Goal: Leave review/rating

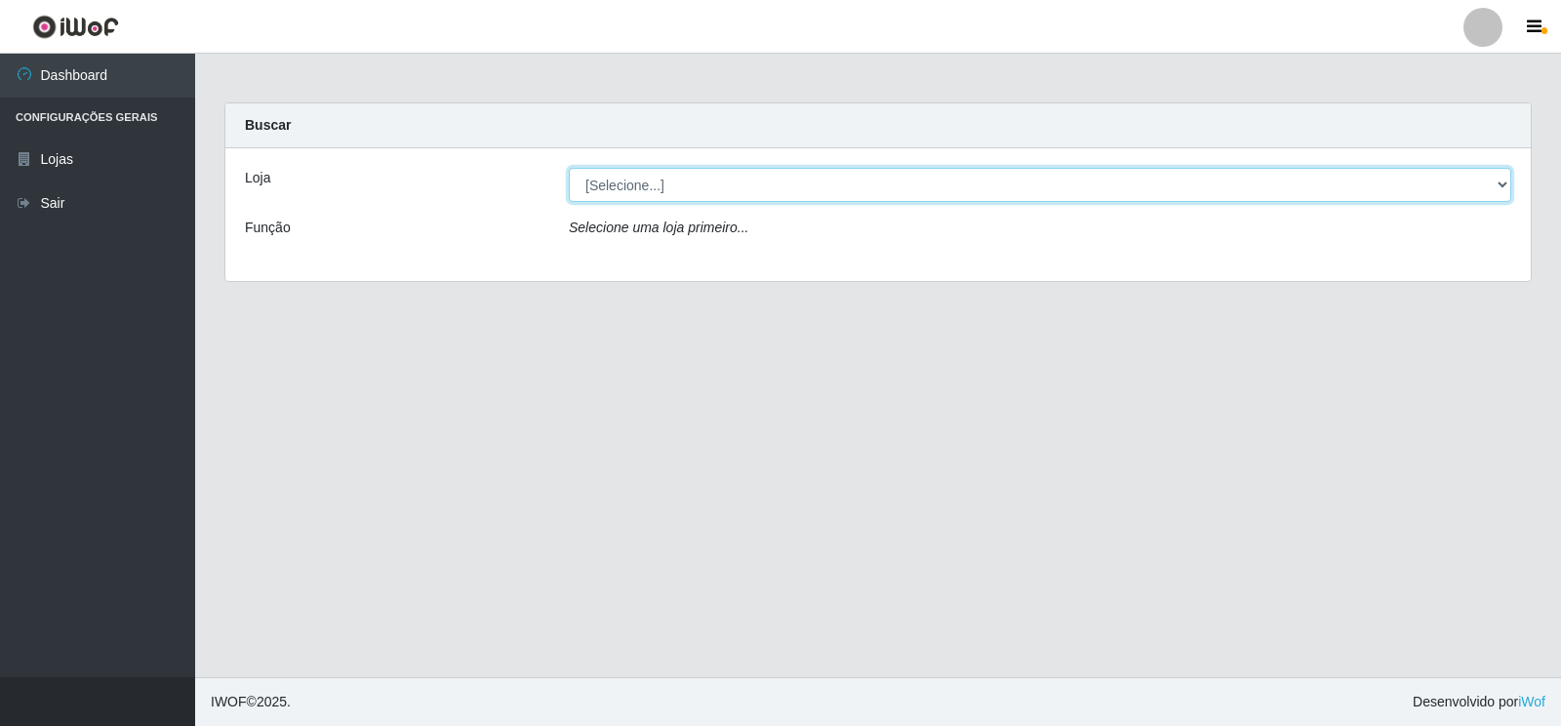
click at [1502, 185] on select "[Selecione...] Atacado Vem - [STREET_ADDRESS]" at bounding box center [1040, 185] width 943 height 34
select select "455"
click at [569, 168] on select "[Selecione...] Atacado Vem - [STREET_ADDRESS]" at bounding box center [1040, 185] width 943 height 34
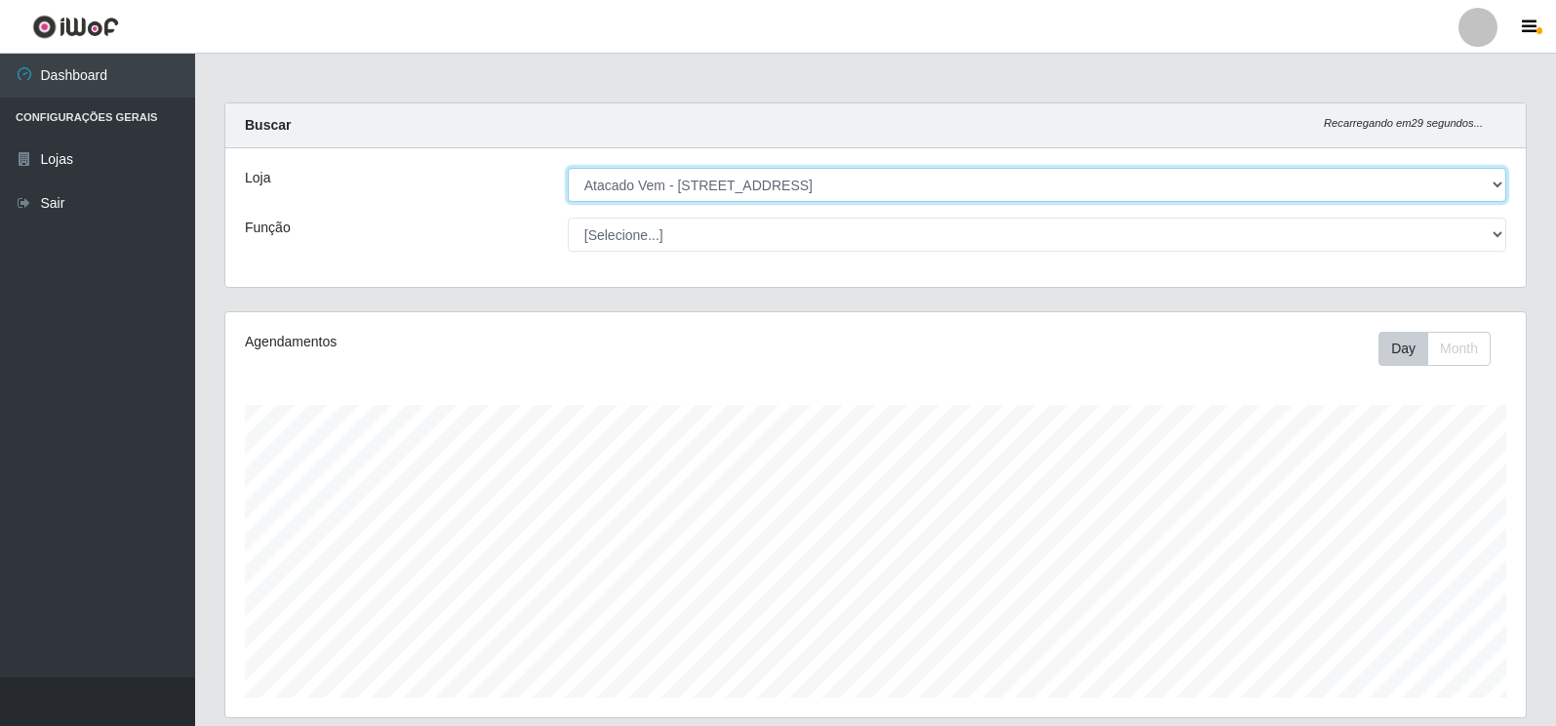
scroll to position [405, 1301]
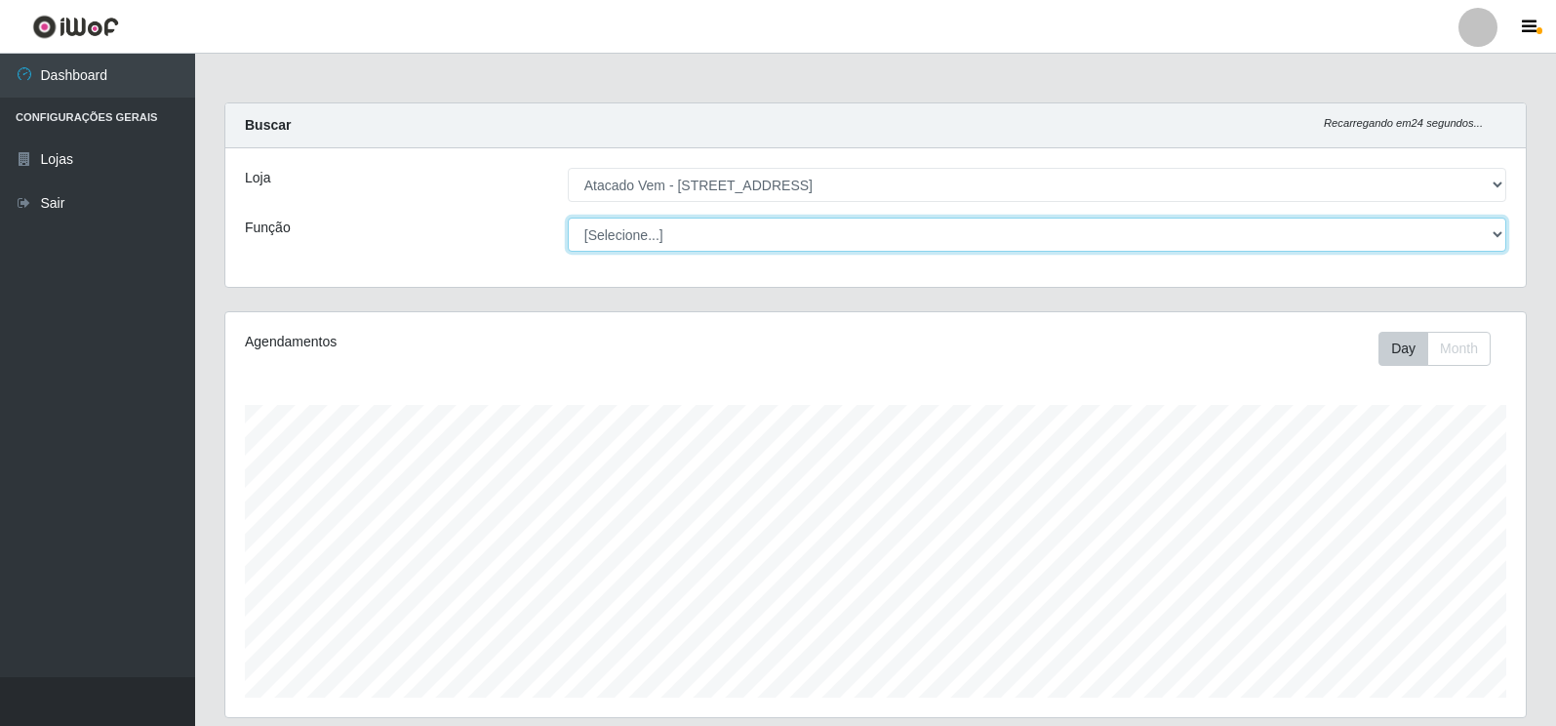
click at [1498, 232] on select "[Selecione...] Carregador e Descarregador de Caminhão Carregador e Descarregado…" at bounding box center [1037, 235] width 939 height 34
select select "82"
click at [568, 218] on select "[Selecione...] Carregador e Descarregador de Caminhão Carregador e Descarregado…" at bounding box center [1037, 235] width 939 height 34
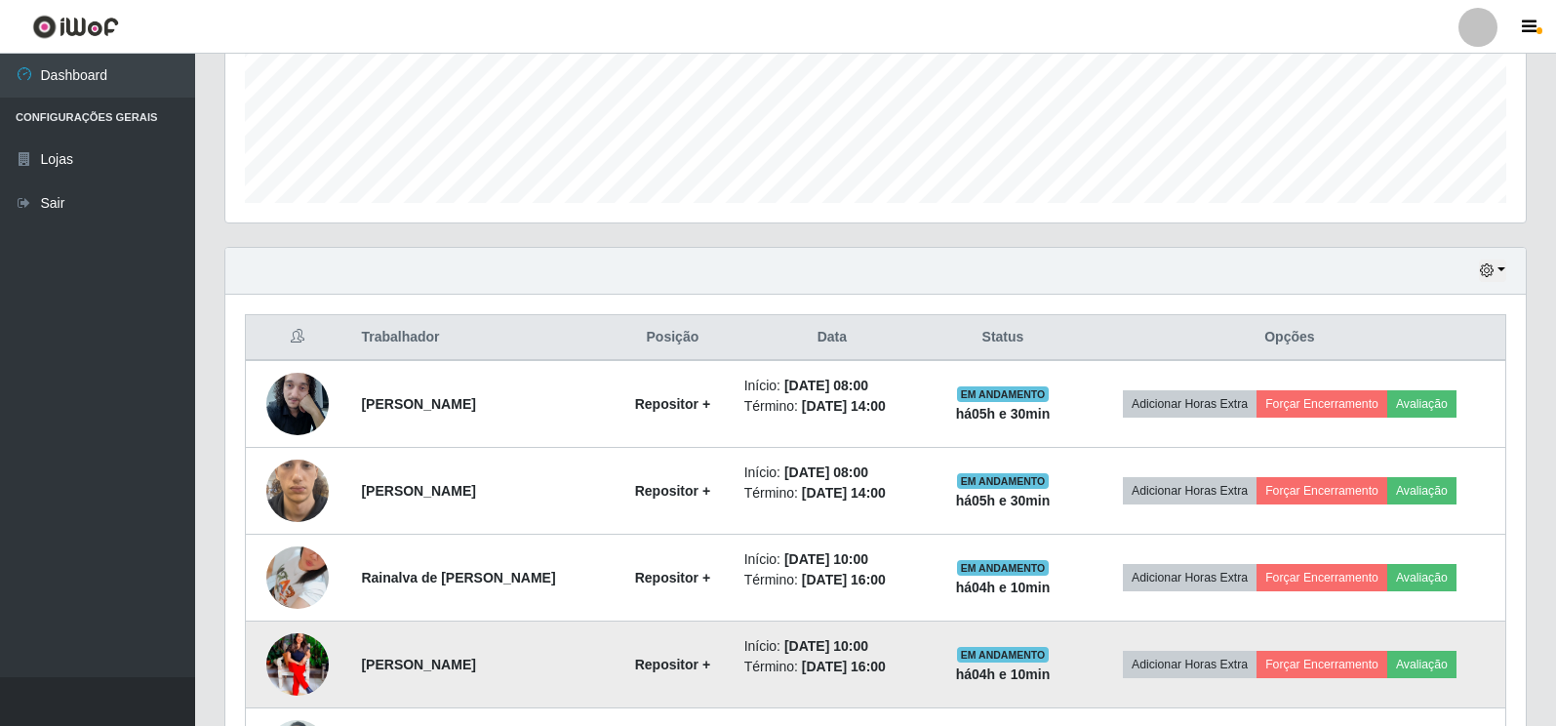
scroll to position [462, 0]
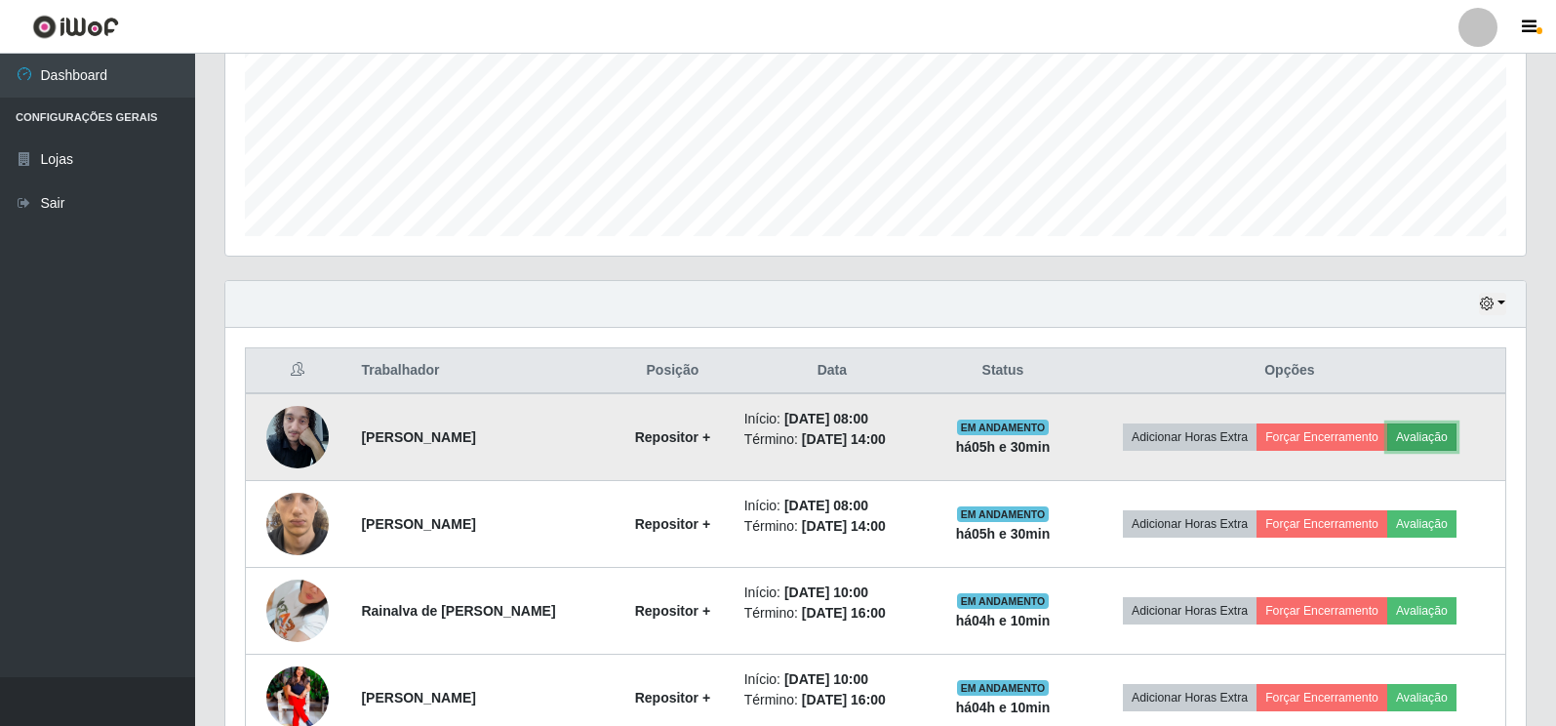
click at [1421, 441] on button "Avaliação" at bounding box center [1422, 437] width 69 height 27
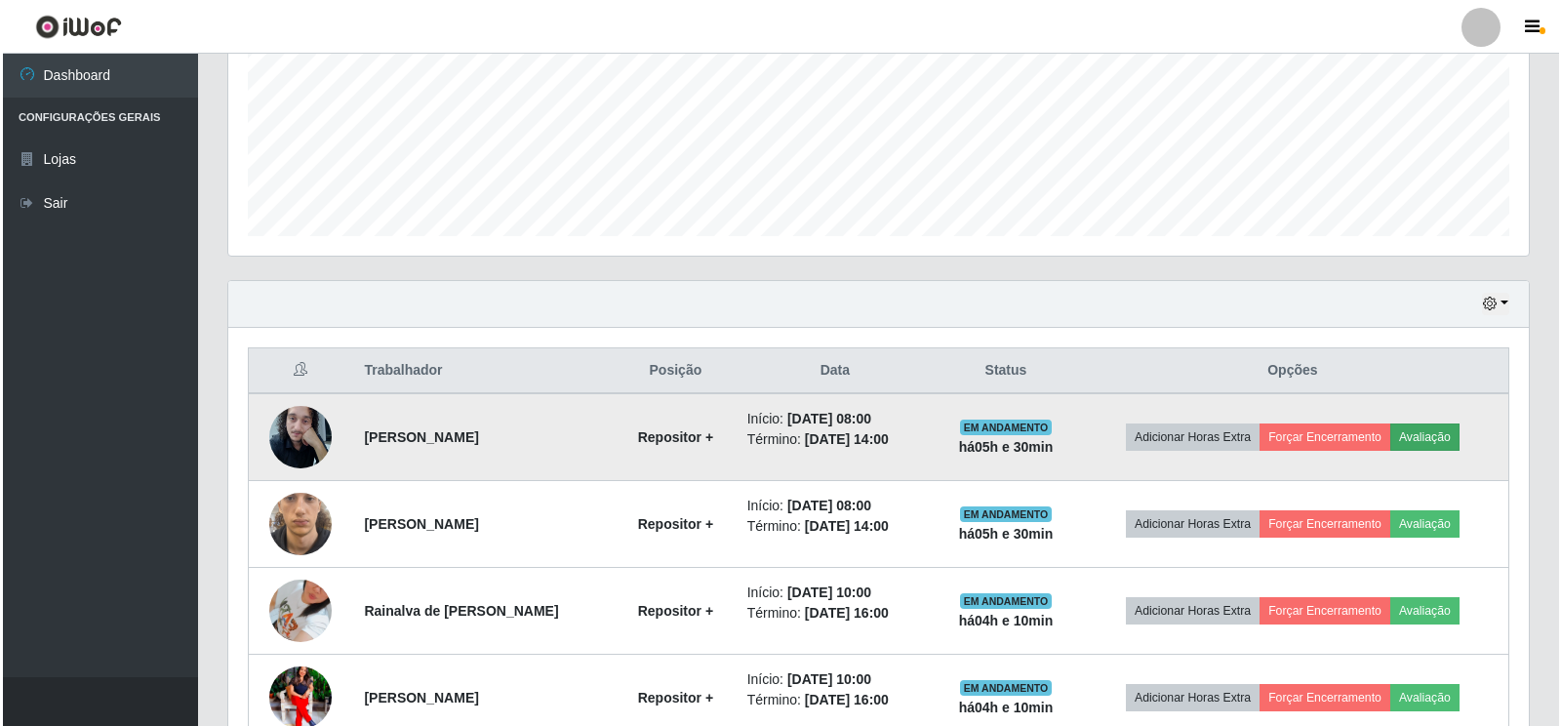
scroll to position [405, 1289]
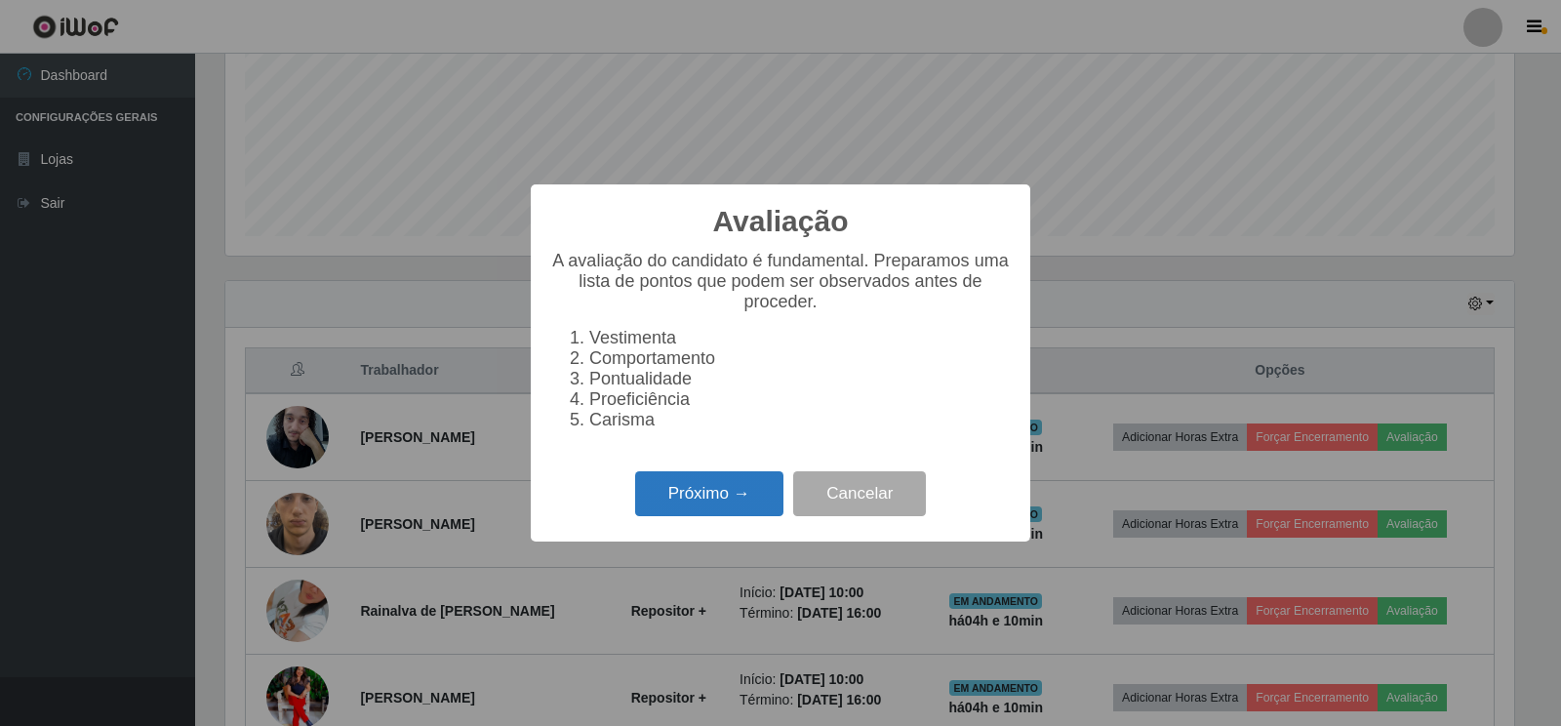
click at [728, 505] on button "Próximo →" at bounding box center [709, 494] width 148 height 46
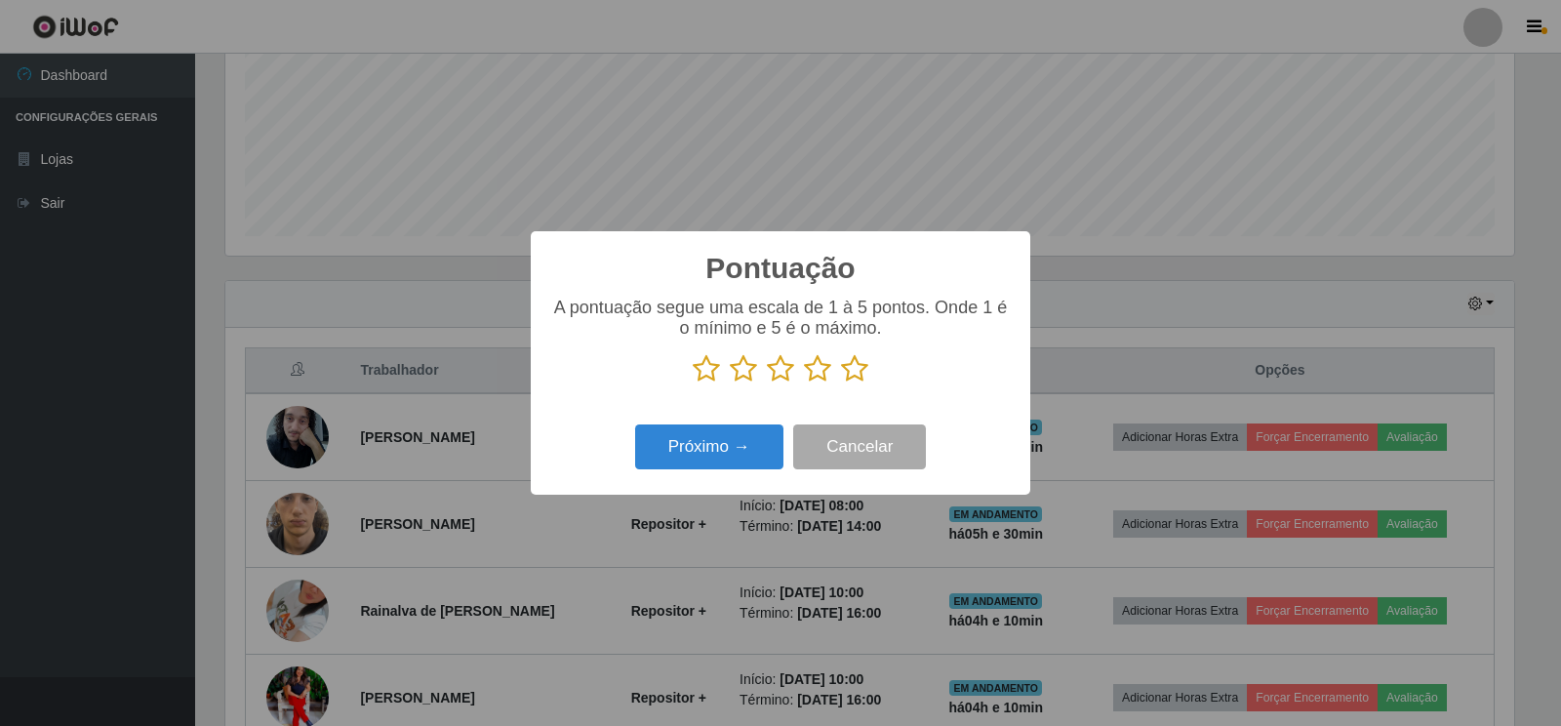
click at [703, 374] on icon at bounding box center [706, 368] width 27 height 29
click at [693, 384] on input "radio" at bounding box center [693, 384] width 0 height 0
click at [743, 369] on icon at bounding box center [743, 368] width 27 height 29
click at [730, 384] on input "radio" at bounding box center [730, 384] width 0 height 0
click at [776, 372] on icon at bounding box center [780, 368] width 27 height 29
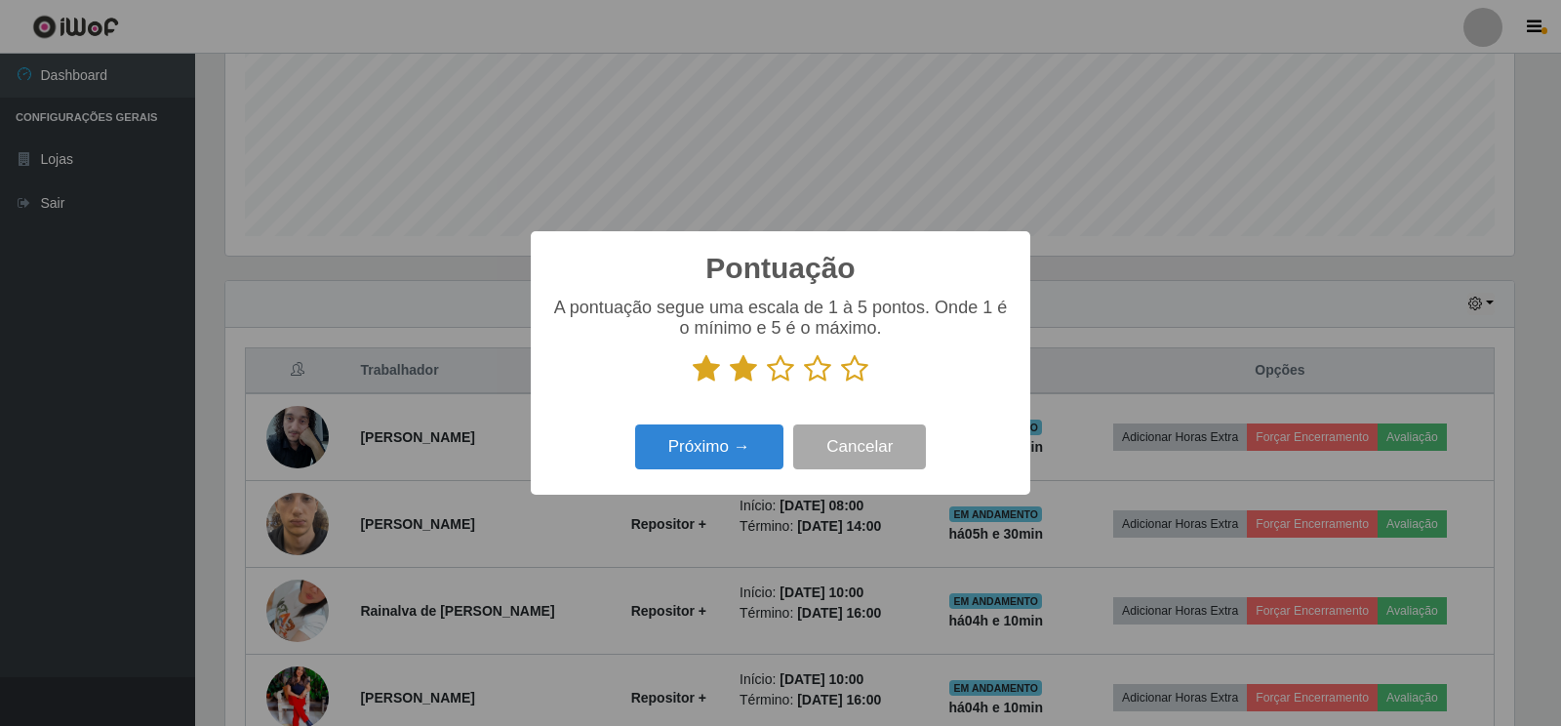
click at [767, 384] on input "radio" at bounding box center [767, 384] width 0 height 0
click at [821, 374] on icon at bounding box center [817, 368] width 27 height 29
click at [804, 384] on input "radio" at bounding box center [804, 384] width 0 height 0
click at [852, 368] on icon at bounding box center [854, 368] width 27 height 29
click at [841, 384] on input "radio" at bounding box center [841, 384] width 0 height 0
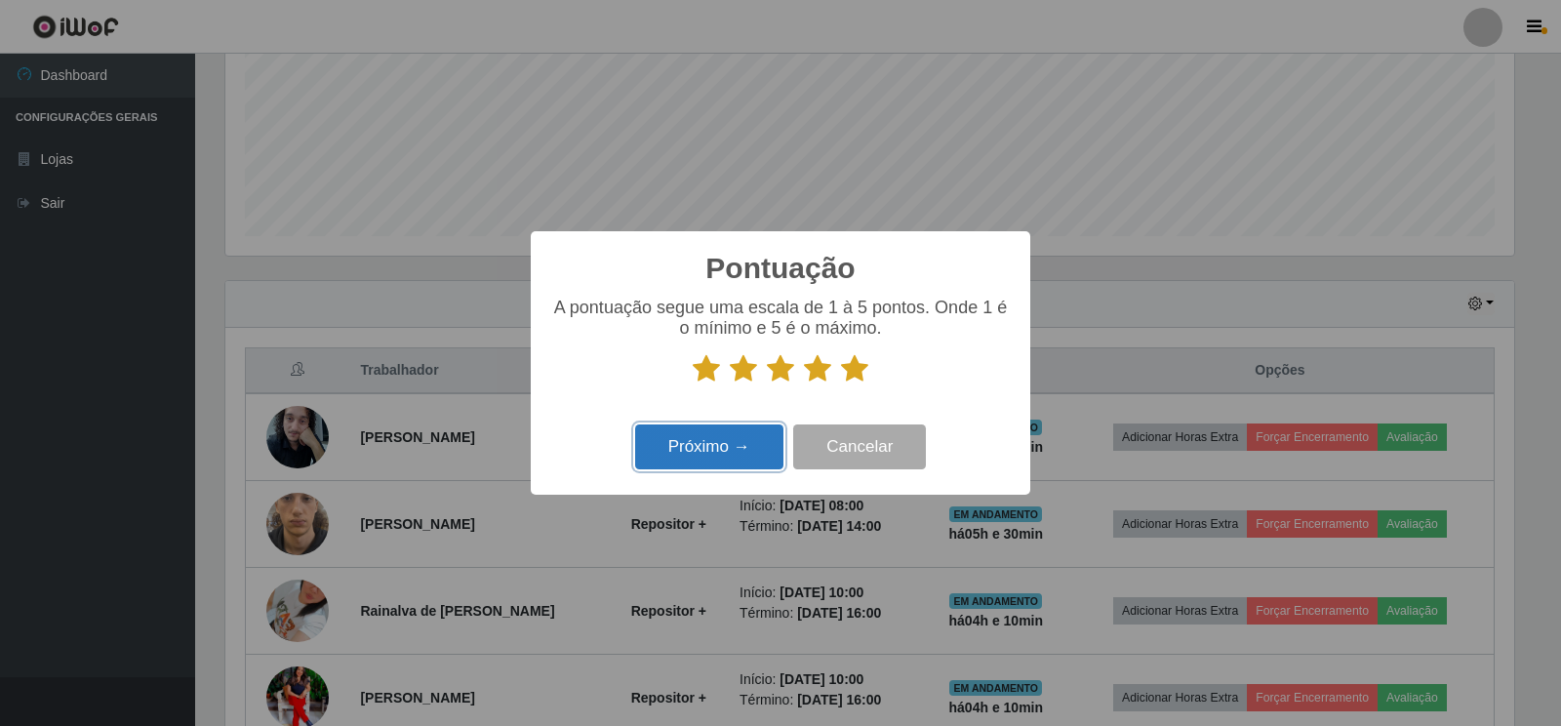
click at [694, 453] on button "Próximo →" at bounding box center [709, 447] width 148 height 46
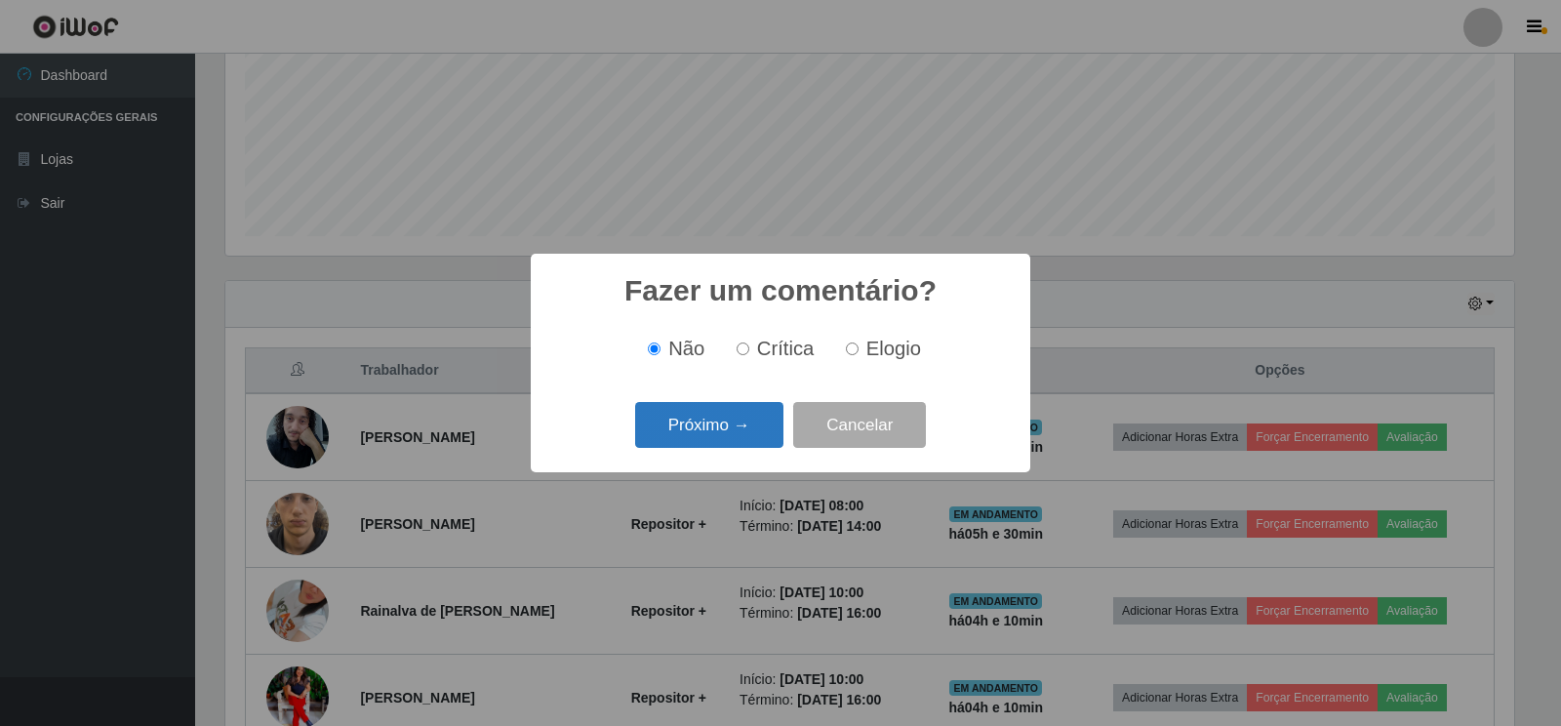
click at [690, 434] on button "Próximo →" at bounding box center [709, 425] width 148 height 46
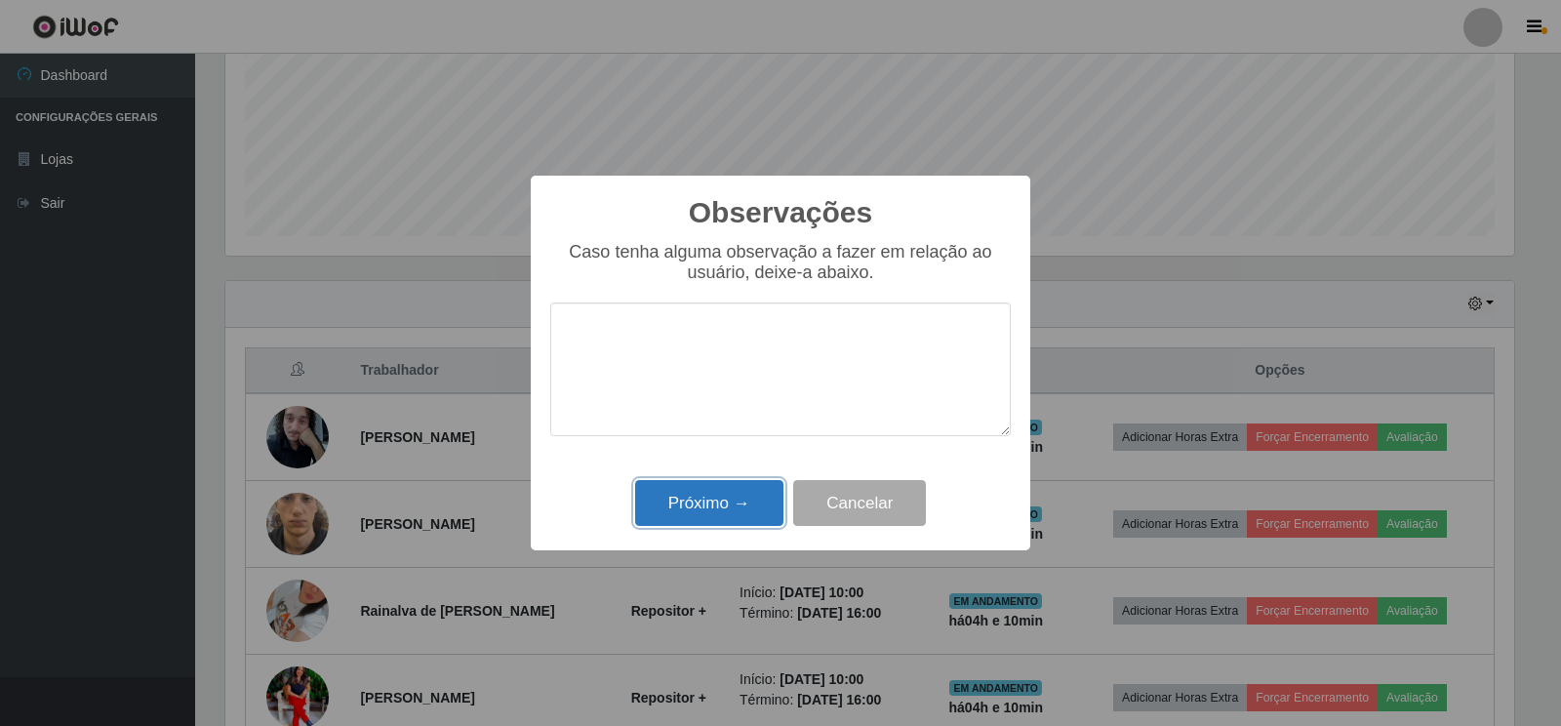
click at [697, 505] on button "Próximo →" at bounding box center [709, 503] width 148 height 46
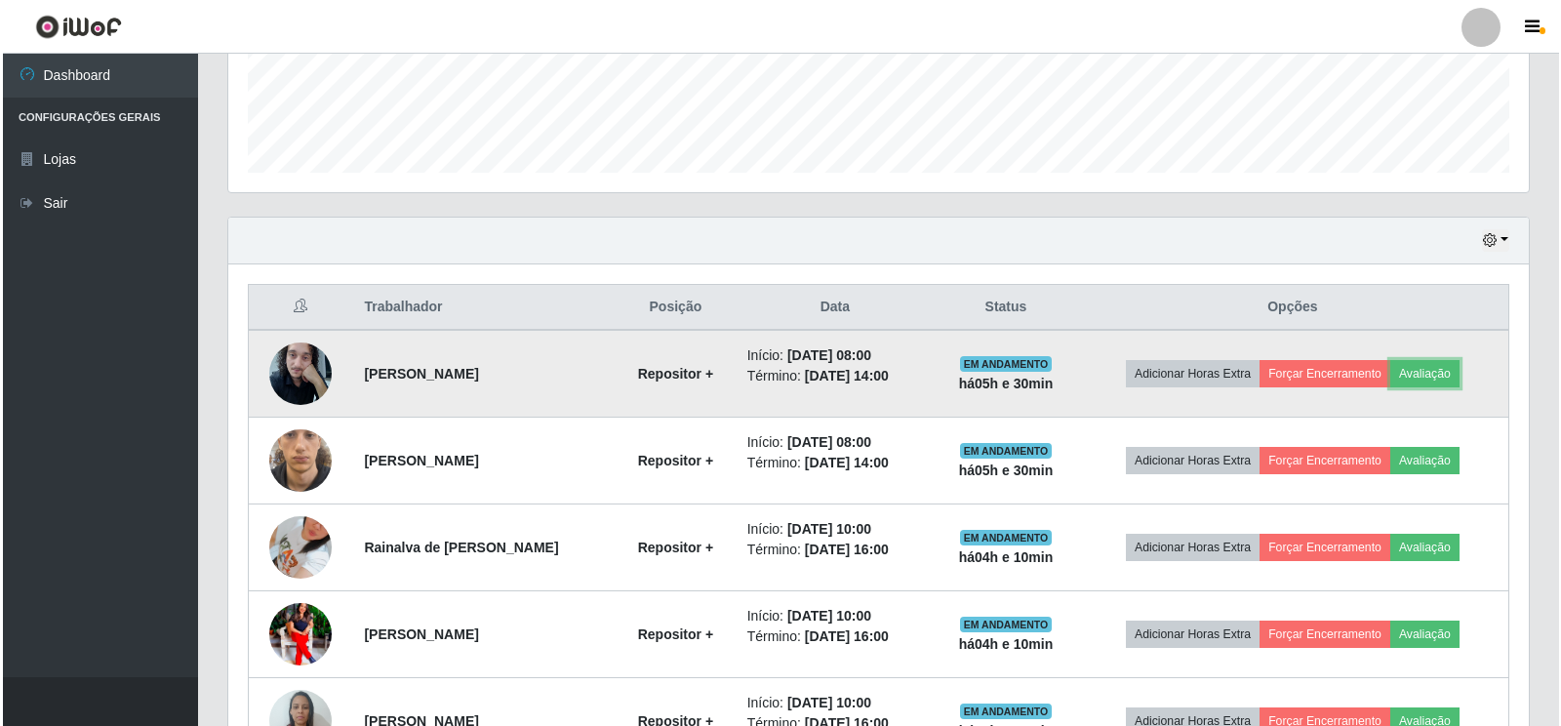
scroll to position [559, 0]
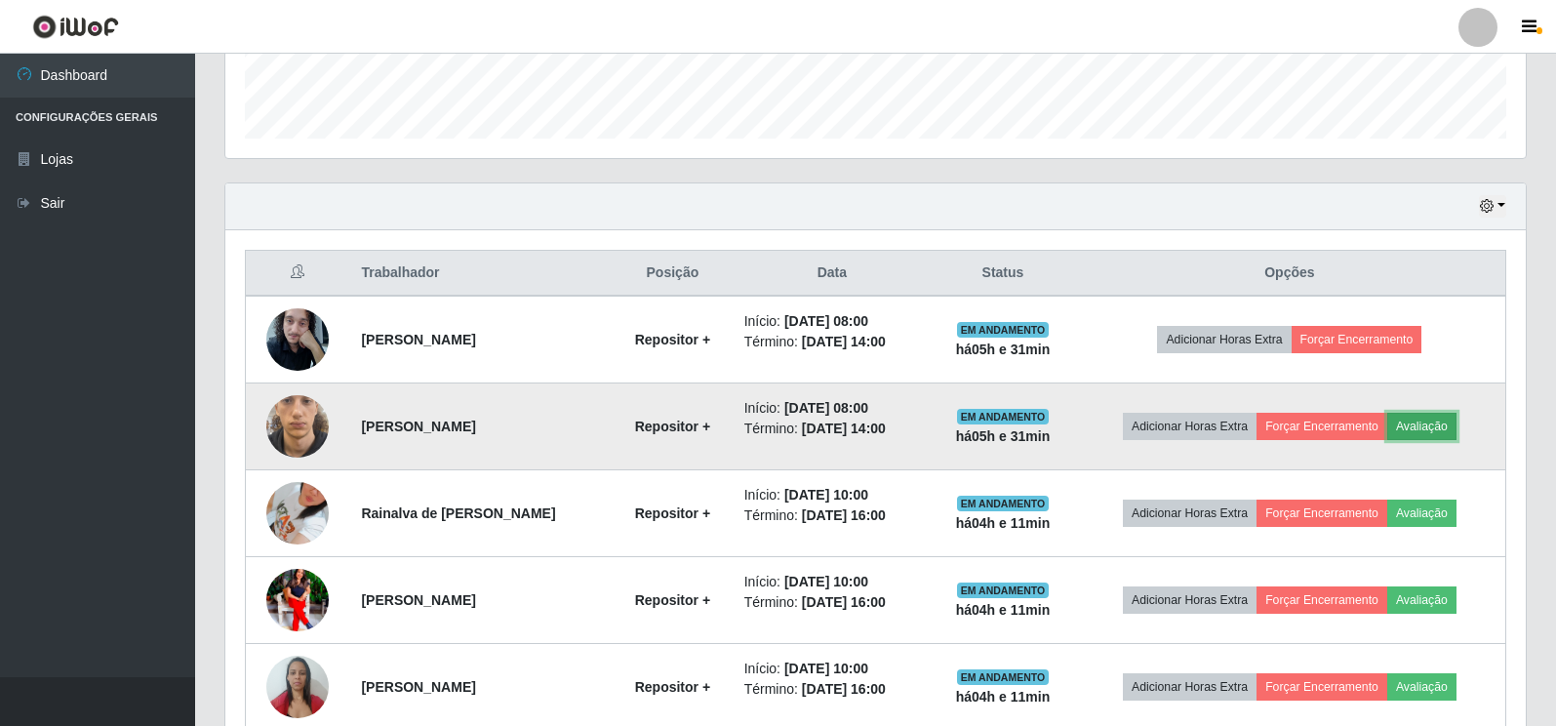
click at [1437, 426] on button "Avaliação" at bounding box center [1422, 426] width 69 height 27
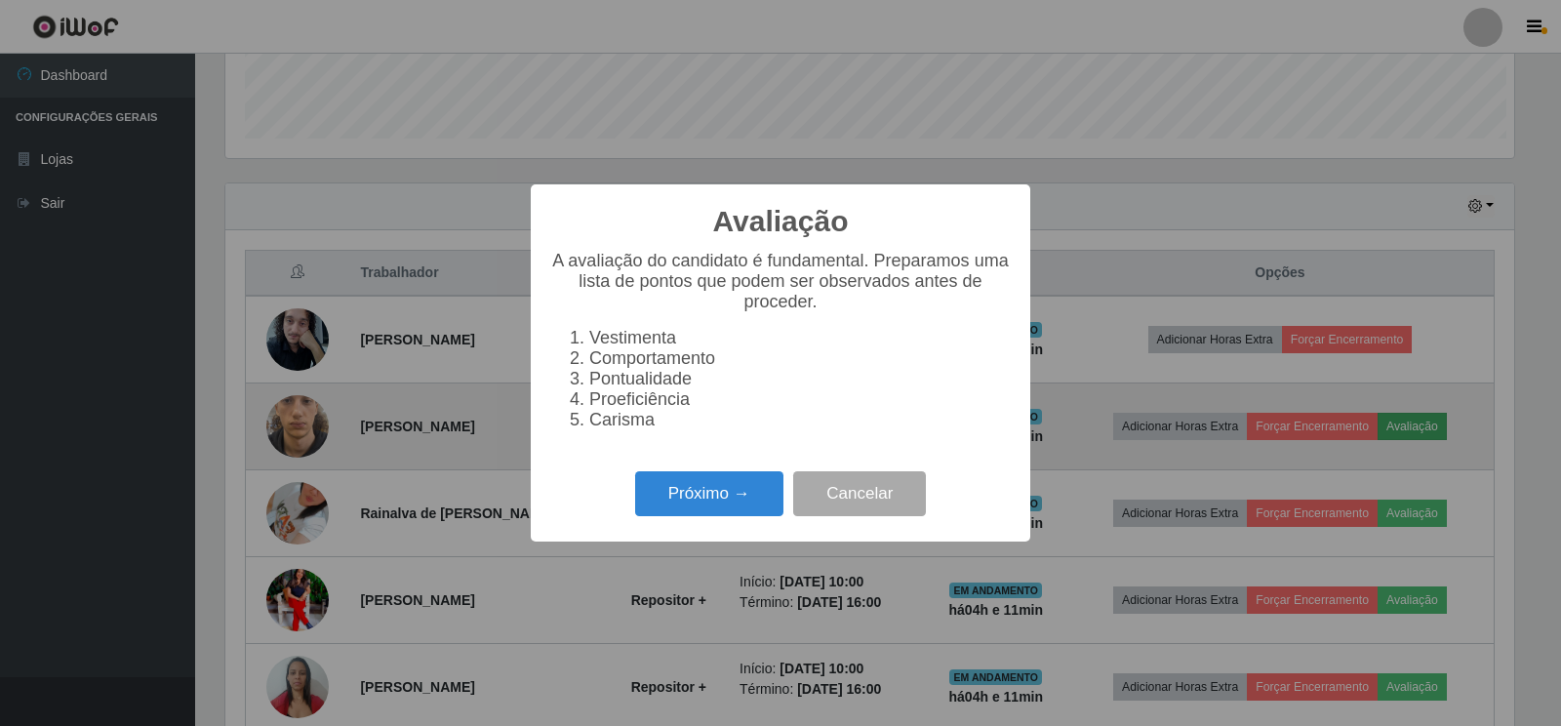
scroll to position [405, 1289]
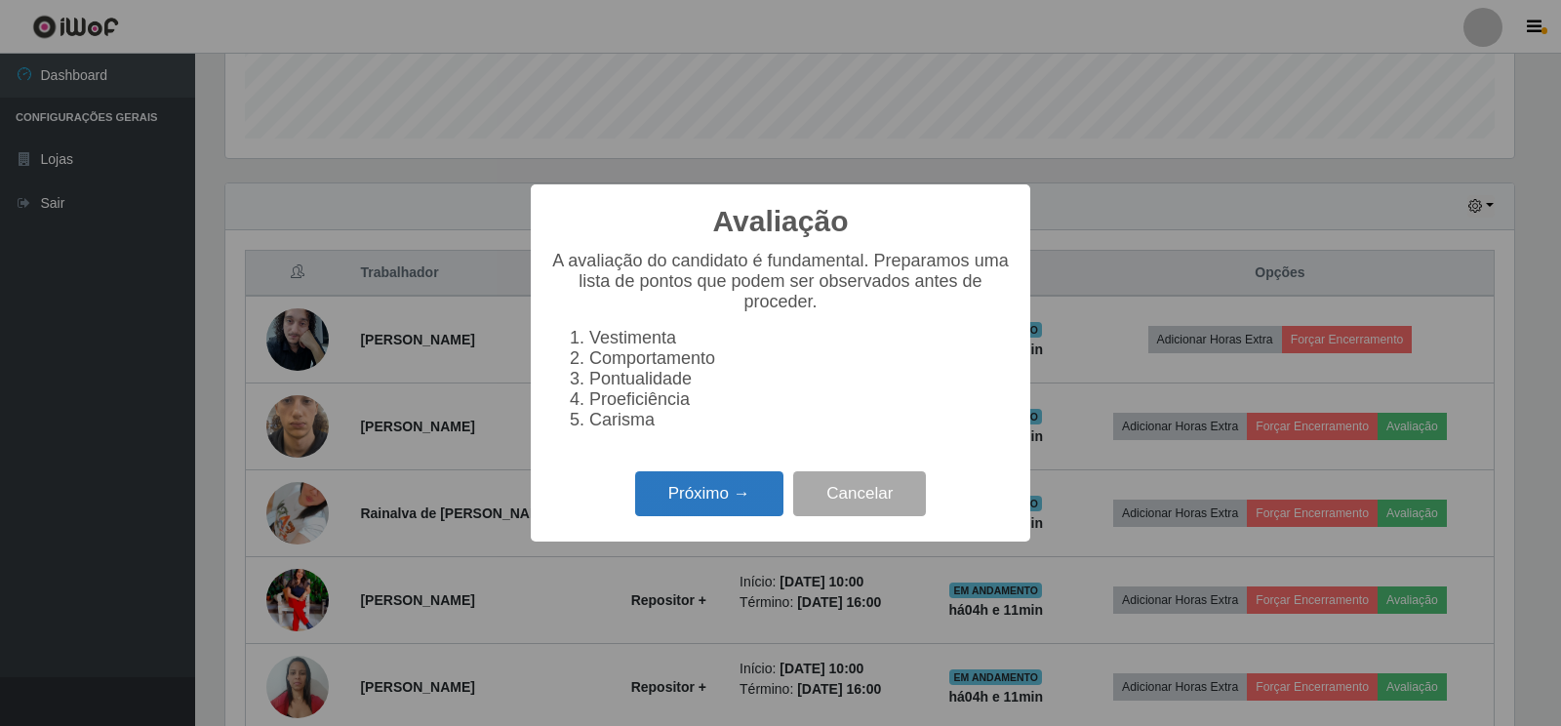
click at [718, 503] on button "Próximo →" at bounding box center [709, 494] width 148 height 46
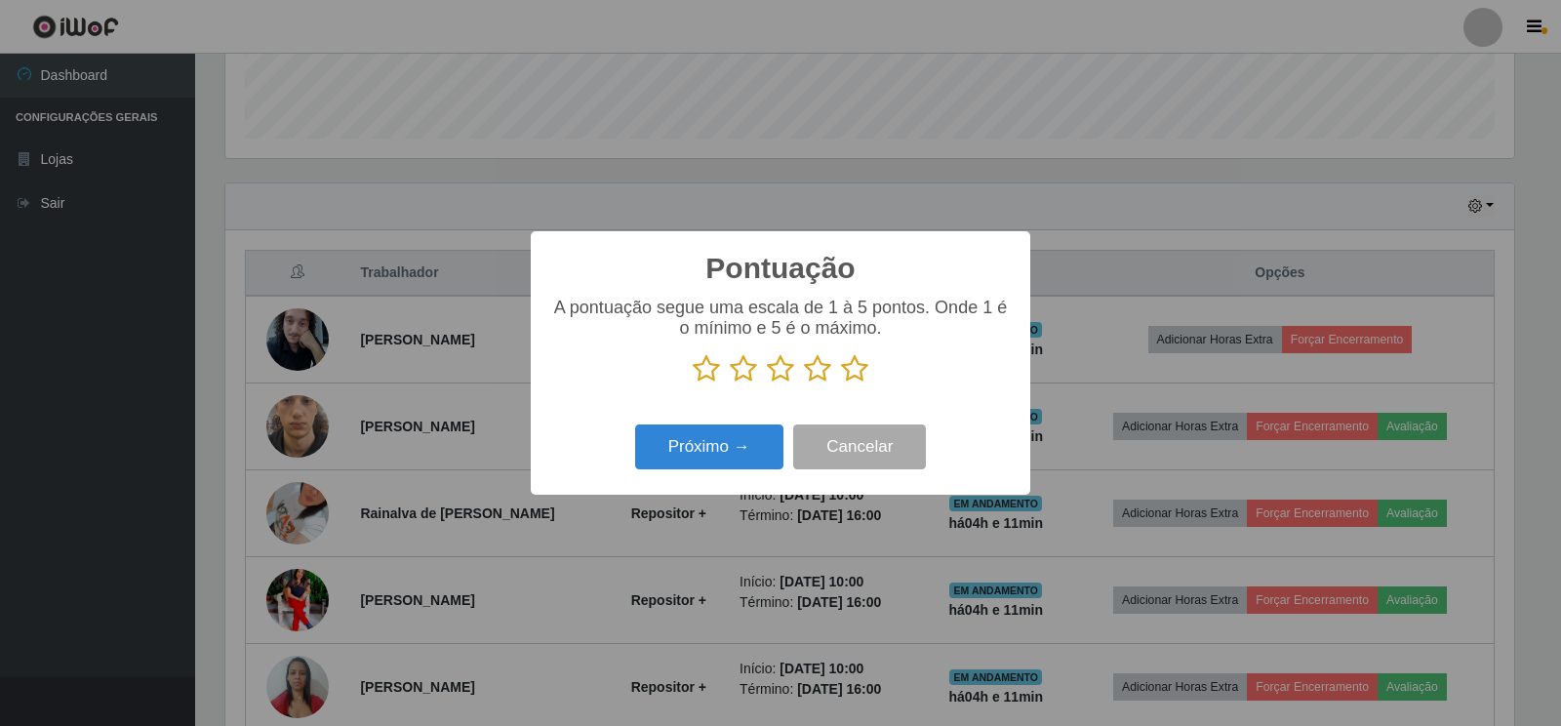
click at [702, 375] on icon at bounding box center [706, 368] width 27 height 29
click at [693, 384] on input "radio" at bounding box center [693, 384] width 0 height 0
click at [739, 373] on icon at bounding box center [743, 368] width 27 height 29
click at [730, 384] on input "radio" at bounding box center [730, 384] width 0 height 0
click at [784, 373] on icon at bounding box center [780, 368] width 27 height 29
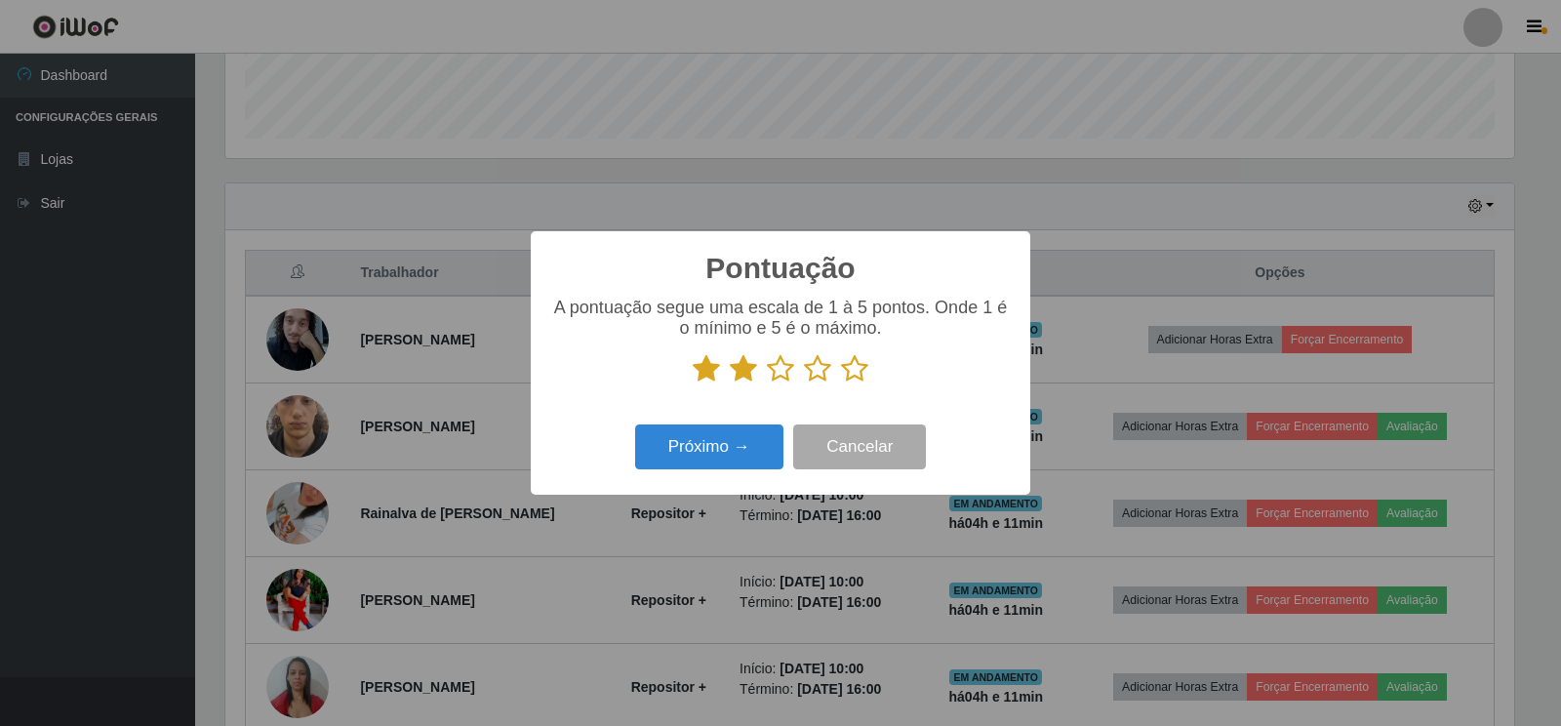
click at [767, 384] on input "radio" at bounding box center [767, 384] width 0 height 0
click at [818, 372] on icon at bounding box center [817, 368] width 27 height 29
click at [804, 384] on input "radio" at bounding box center [804, 384] width 0 height 0
click at [855, 373] on icon at bounding box center [854, 368] width 27 height 29
click at [841, 384] on input "radio" at bounding box center [841, 384] width 0 height 0
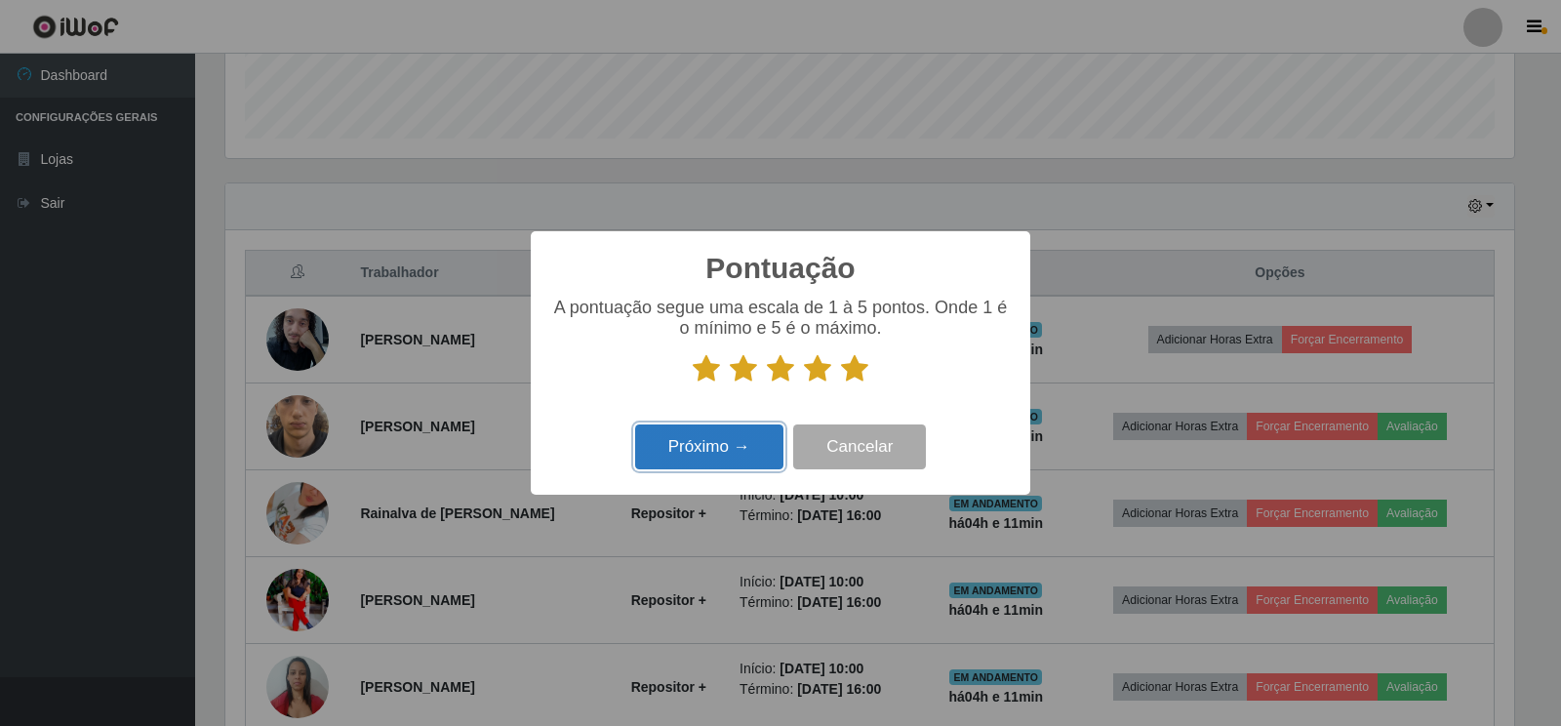
click at [702, 459] on button "Próximo →" at bounding box center [709, 447] width 148 height 46
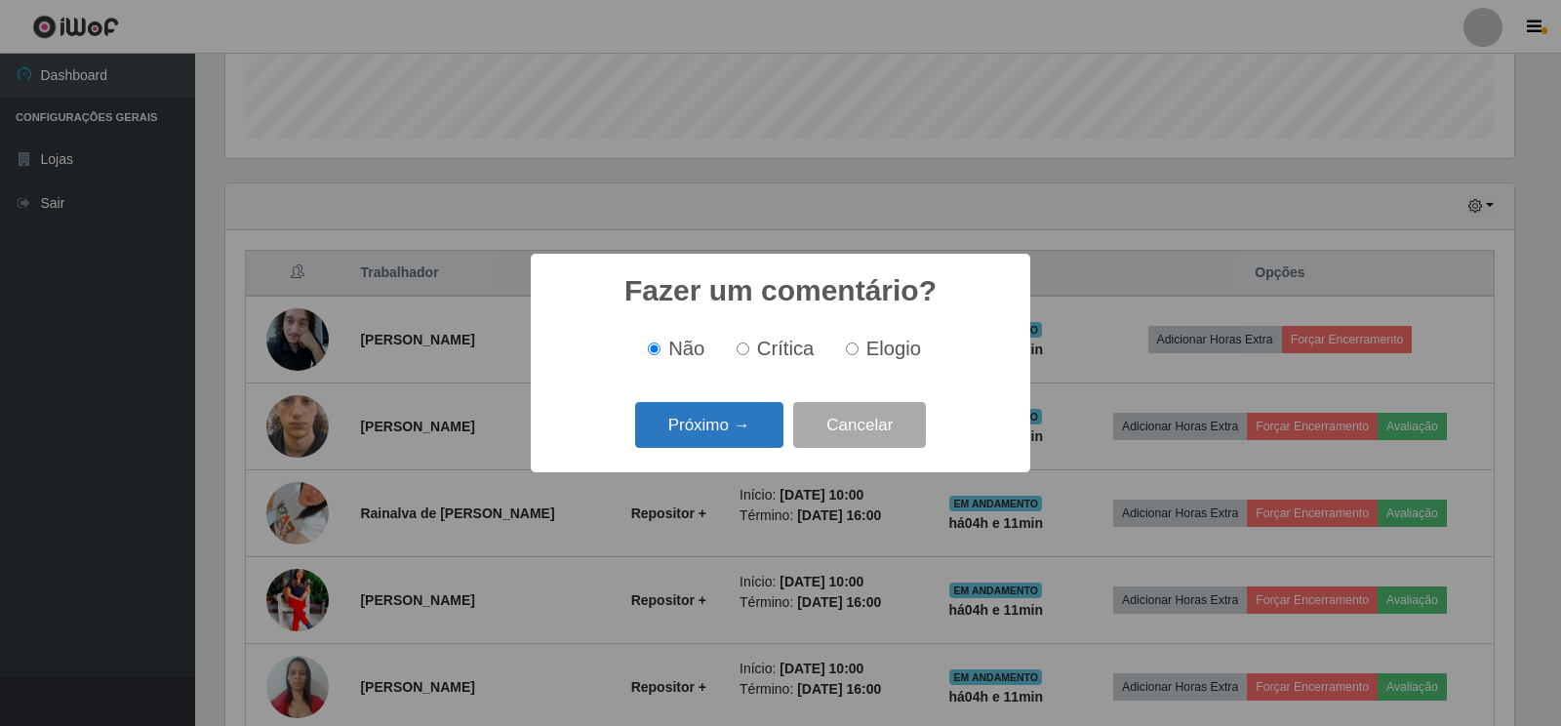
click at [704, 421] on button "Próximo →" at bounding box center [709, 425] width 148 height 46
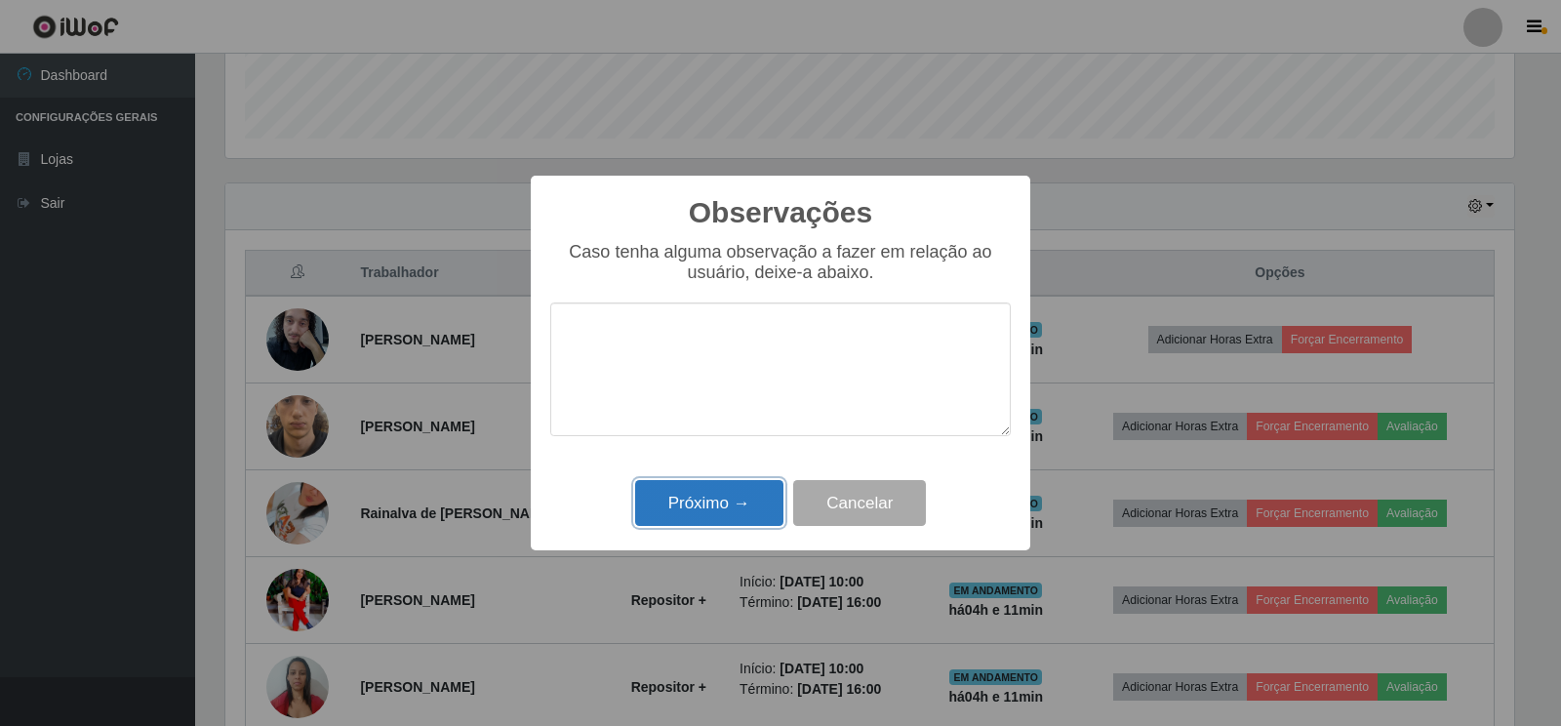
click at [703, 503] on button "Próximo →" at bounding box center [709, 503] width 148 height 46
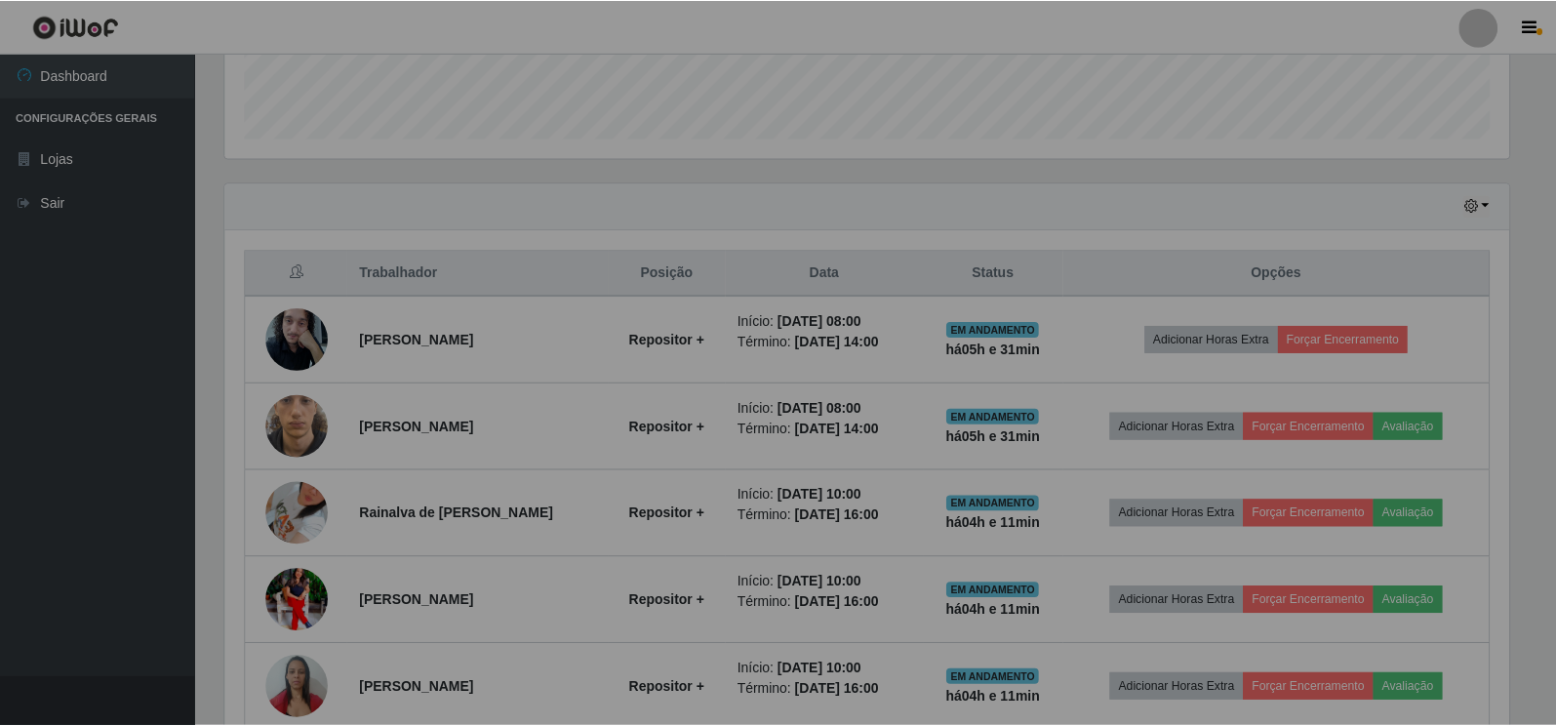
scroll to position [405, 1301]
